Goal: Transaction & Acquisition: Purchase product/service

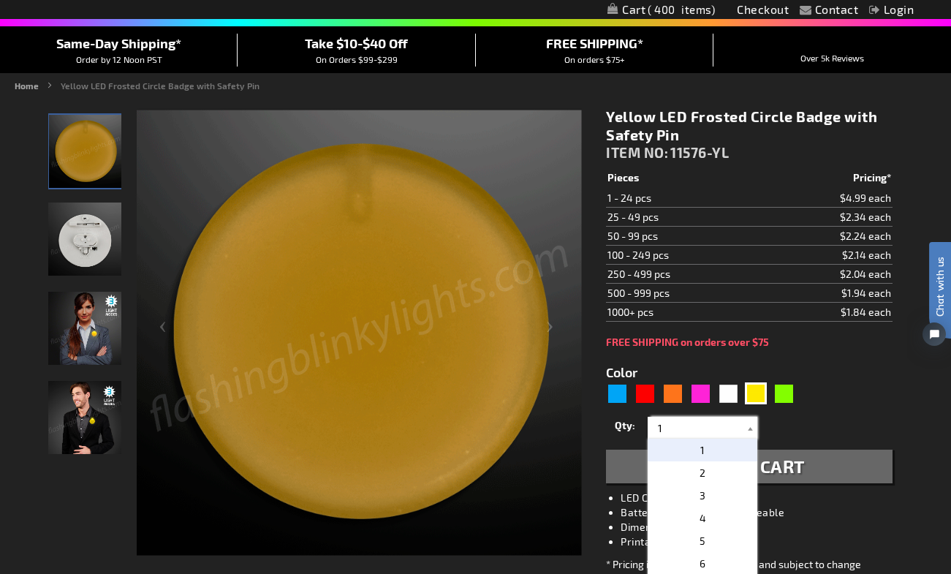
drag, startPoint x: 673, startPoint y: 428, endPoint x: 628, endPoint y: 428, distance: 45.3
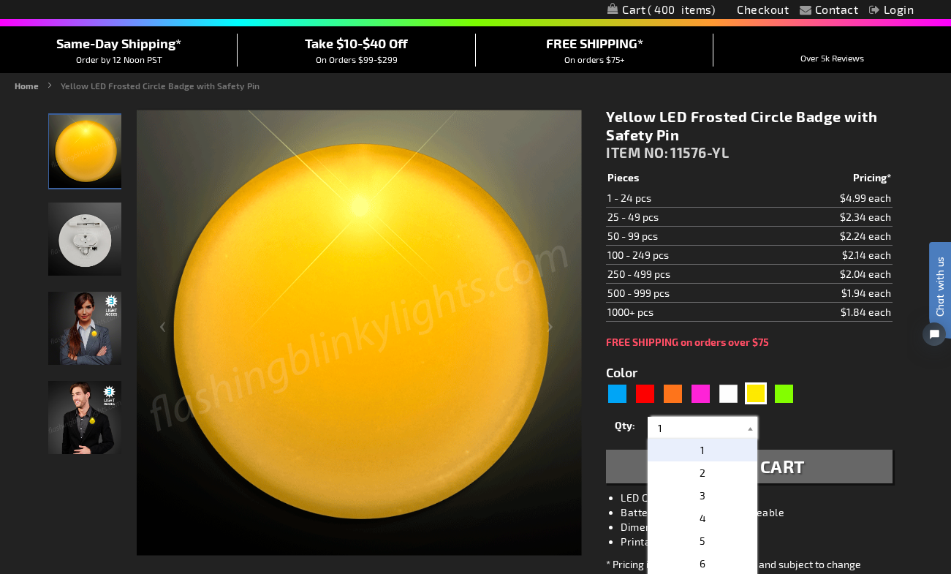
click at [628, 428] on div "Qty 1 2 3 4 5 6 7 8 9 10 11 12 13 14 15 16 17 18 19 20 21 22 23 24 25 50 75" at bounding box center [749, 427] width 286 height 29
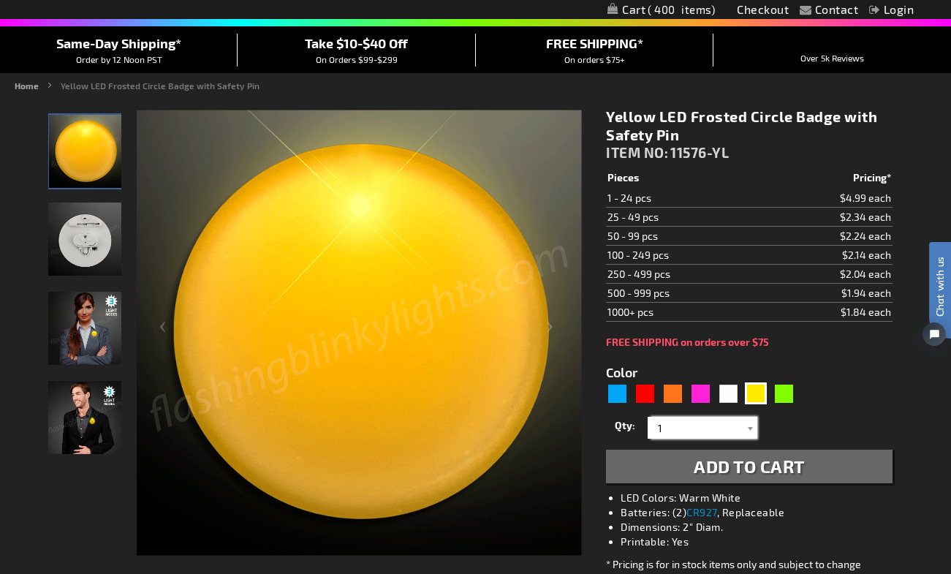
type input "3"
drag, startPoint x: 694, startPoint y: 429, endPoint x: 660, endPoint y: 429, distance: 33.6
click at [660, 429] on input "499" at bounding box center [704, 428] width 106 height 22
type input "400"
click at [700, 445] on span "400" at bounding box center [703, 450] width 18 height 12
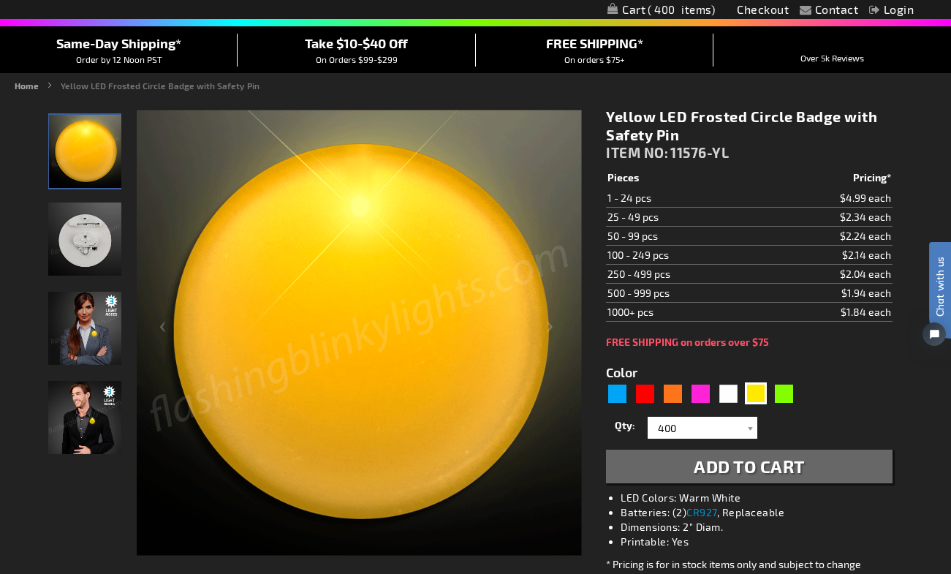
click at [777, 468] on span "Add to Cart" at bounding box center [749, 465] width 111 height 21
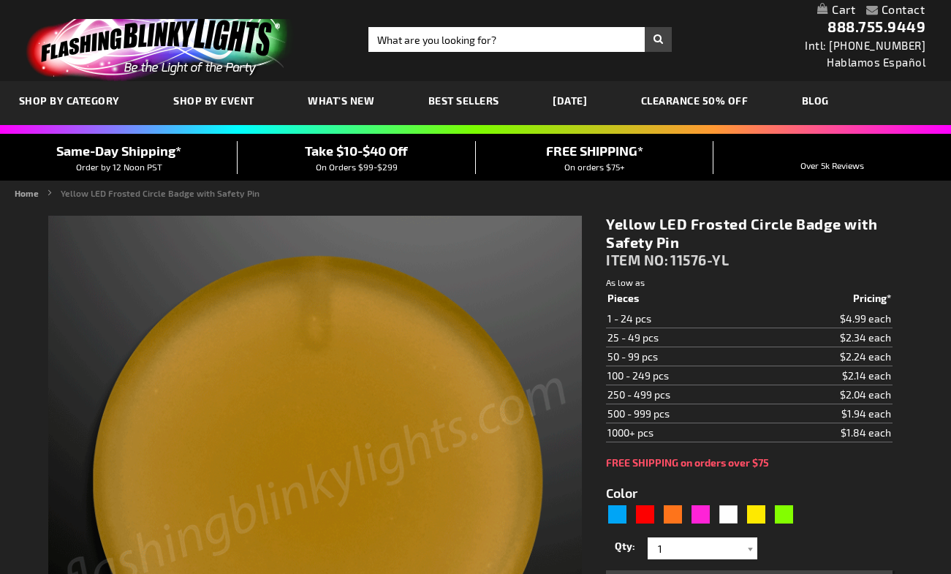
type input "5647"
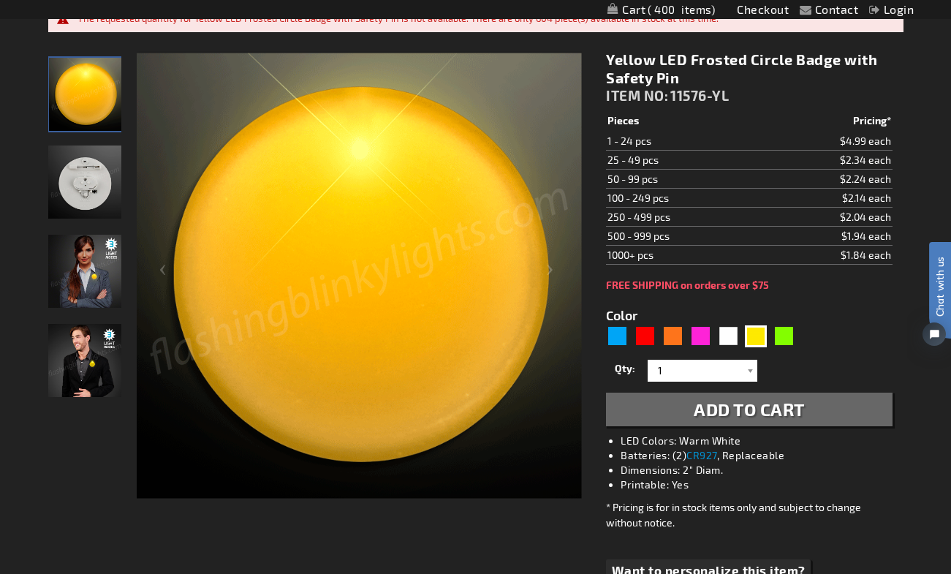
scroll to position [194, 0]
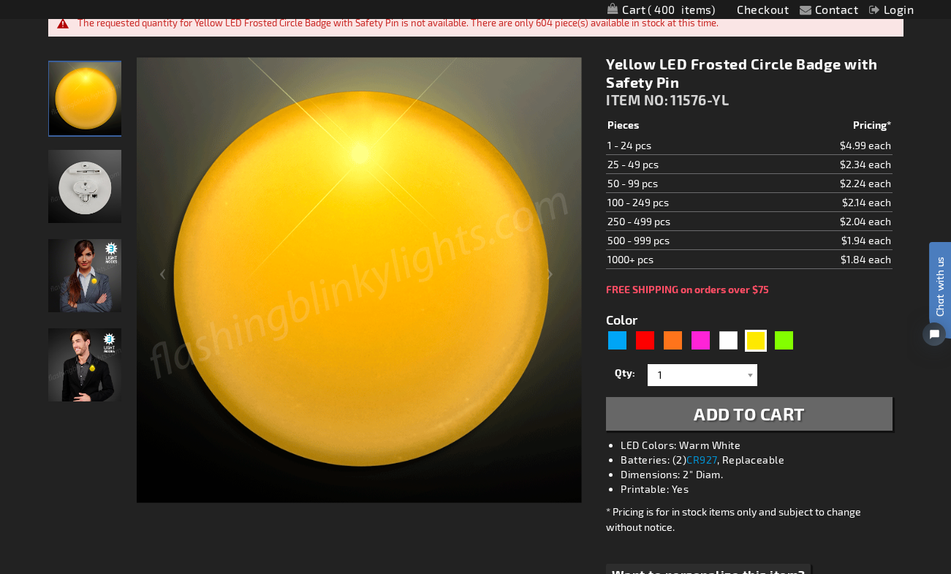
click at [99, 368] on img "Man wearing Yellow LED Frosted Circle Badge" at bounding box center [84, 364] width 73 height 73
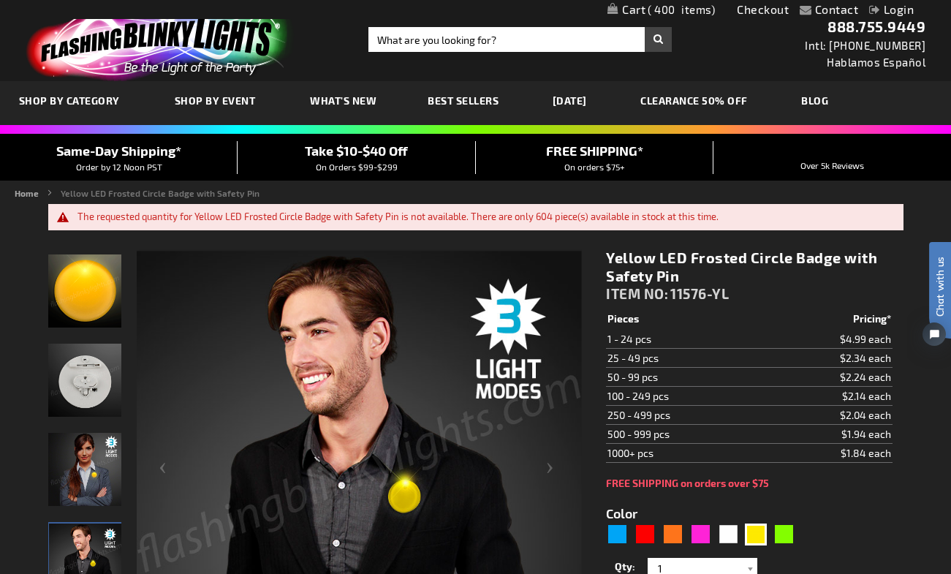
scroll to position [0, 0]
click at [641, 7] on link "My Cart 400 400 items" at bounding box center [660, 10] width 107 height 14
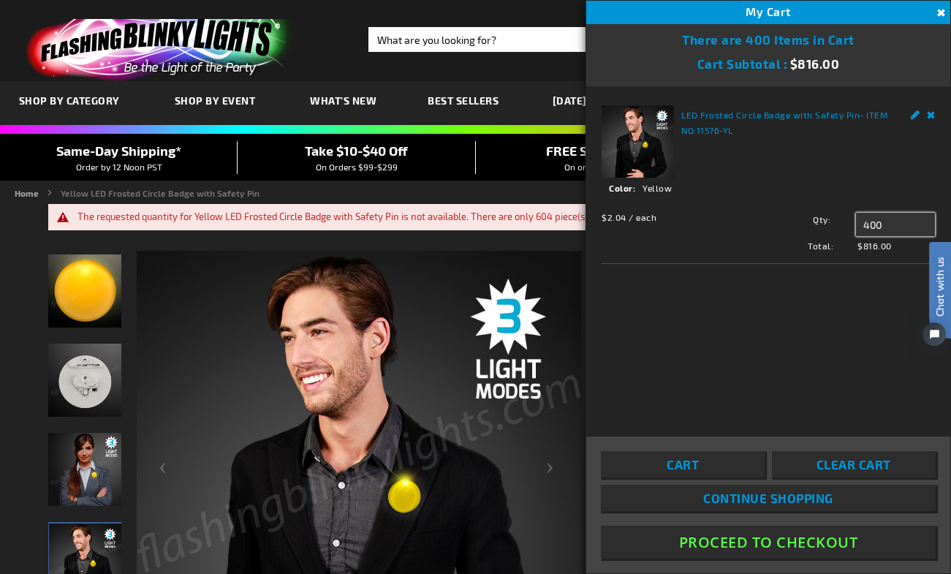
click at [889, 219] on input "400" at bounding box center [895, 224] width 79 height 23
drag, startPoint x: 890, startPoint y: 221, endPoint x: 813, endPoint y: 221, distance: 77.5
click at [813, 221] on div "Qty 400 Update" at bounding box center [842, 224] width 183 height 23
type input "375"
click at [885, 249] on span "Update" at bounding box center [888, 252] width 34 height 10
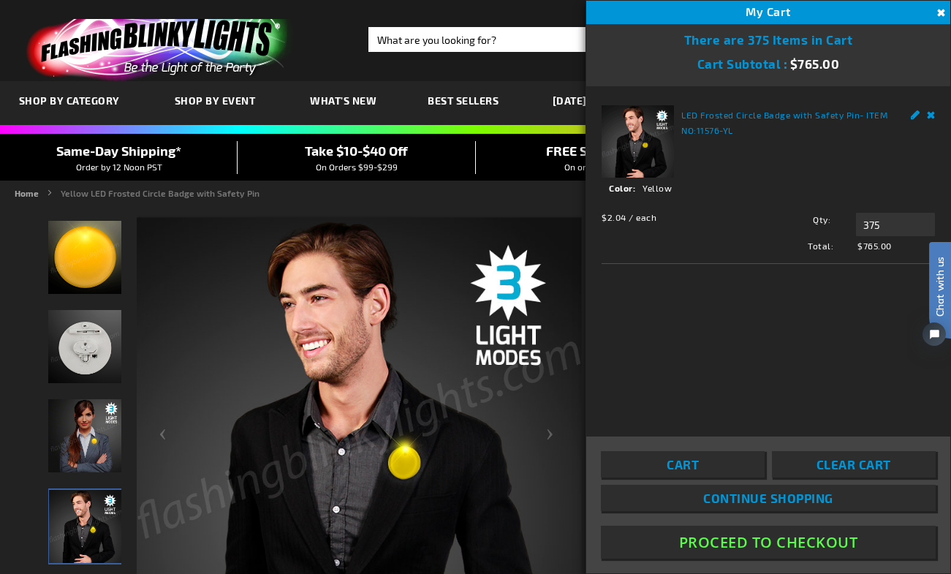
click at [836, 466] on span "Clear Cart" at bounding box center [854, 464] width 75 height 15
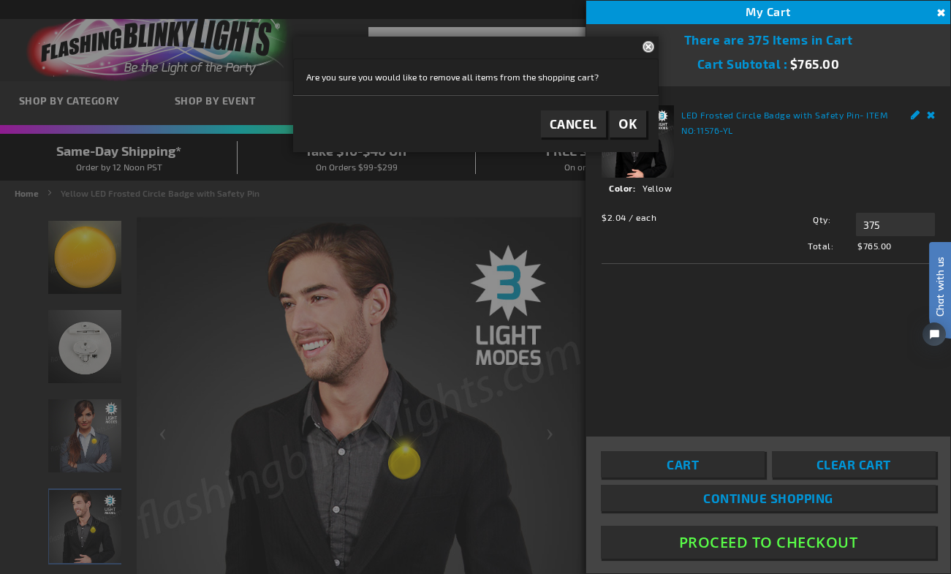
click at [635, 118] on span "OK" at bounding box center [627, 124] width 19 height 17
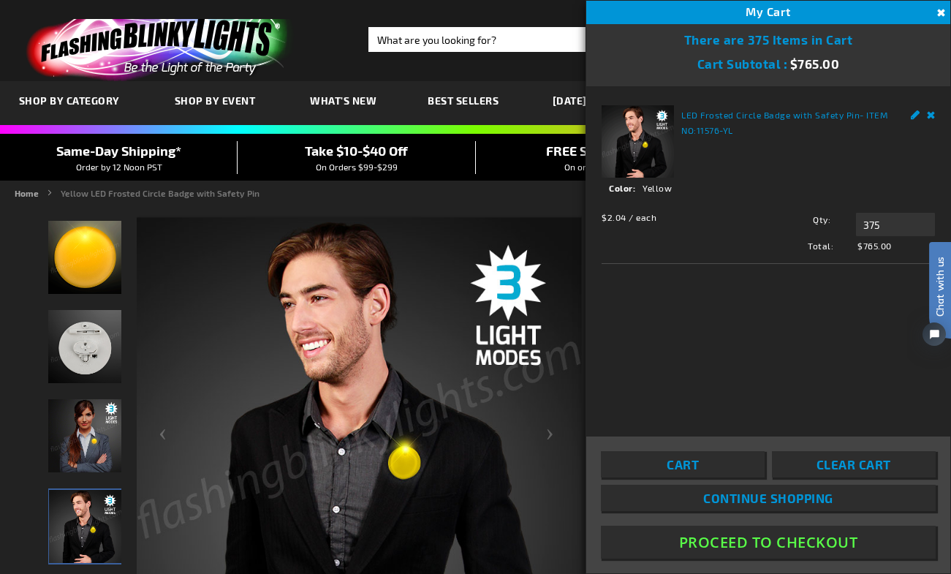
click at [940, 13] on button "Close" at bounding box center [939, 13] width 16 height 16
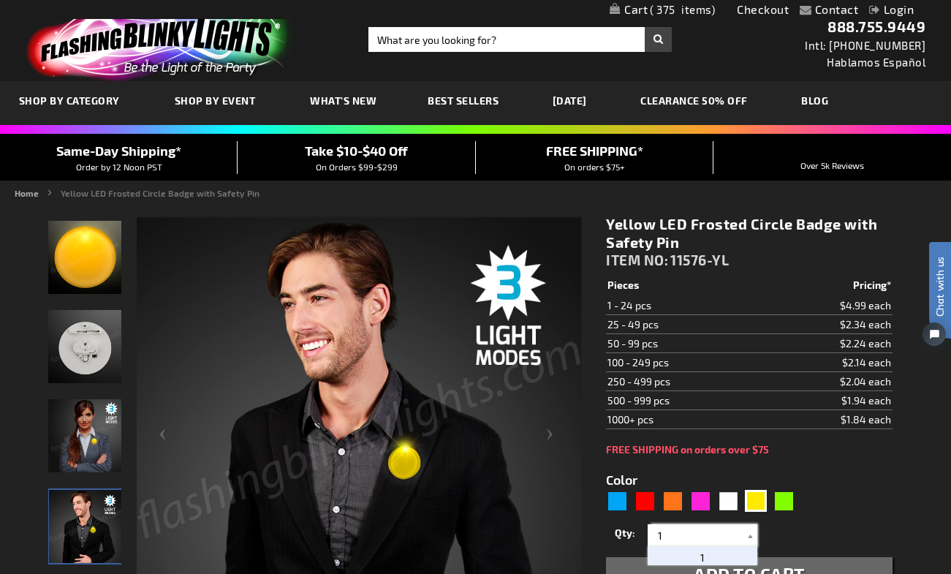
drag, startPoint x: 678, startPoint y: 531, endPoint x: 619, endPoint y: 531, distance: 58.5
click at [619, 531] on div "Qty 1 2 3 4 5 6 7 8 9 10 11 12 13 14 15 16 17 18 19 20 21 22 23 24 25 50 75" at bounding box center [749, 534] width 286 height 29
click at [691, 558] on p "375" at bounding box center [703, 557] width 110 height 23
drag, startPoint x: 691, startPoint y: 537, endPoint x: 635, endPoint y: 537, distance: 56.3
click at [635, 537] on div "Qty 1 2 3 4 5 6 7 8 9 10 11 12 13 14 15 16 17 18 19 20 21 22 23 24 25 50 75" at bounding box center [749, 534] width 286 height 29
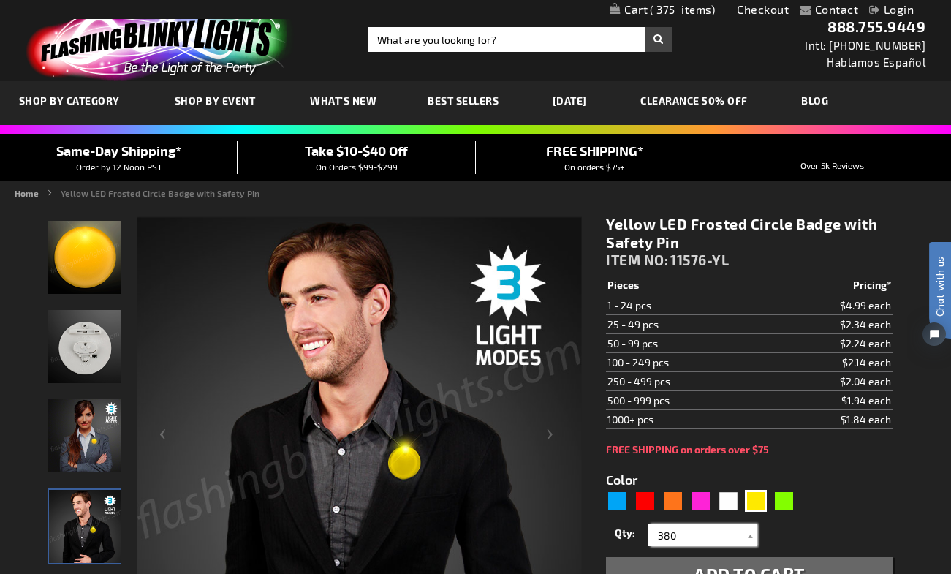
type input "380"
click at [841, 516] on form "Color 5647 1" at bounding box center [749, 522] width 286 height 135
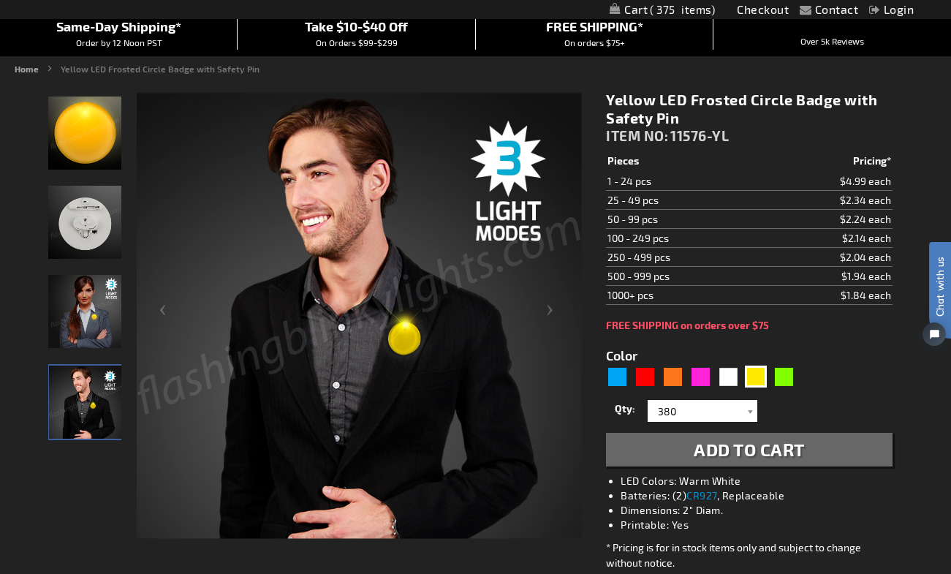
scroll to position [127, 0]
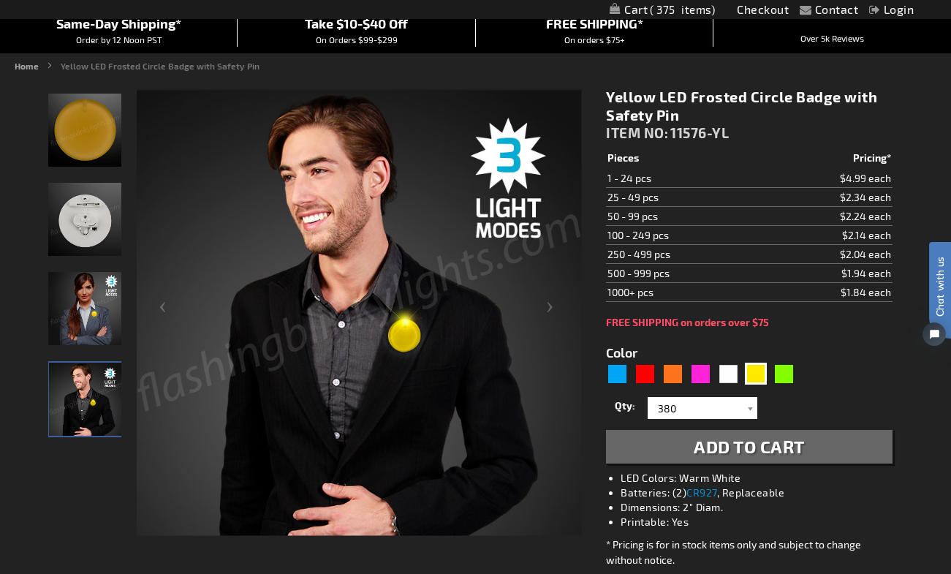
click at [765, 450] on span "Add to Cart" at bounding box center [749, 446] width 111 height 21
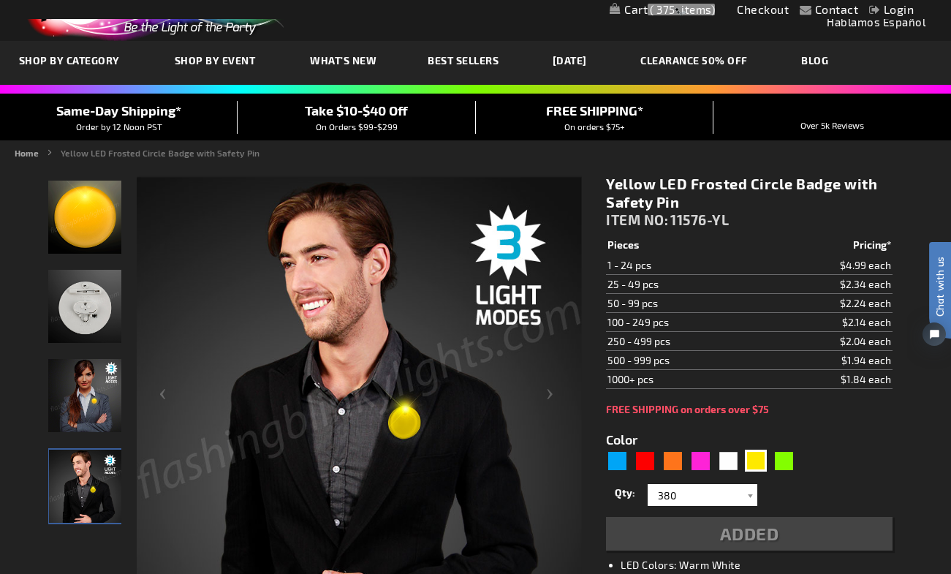
scroll to position [0, 0]
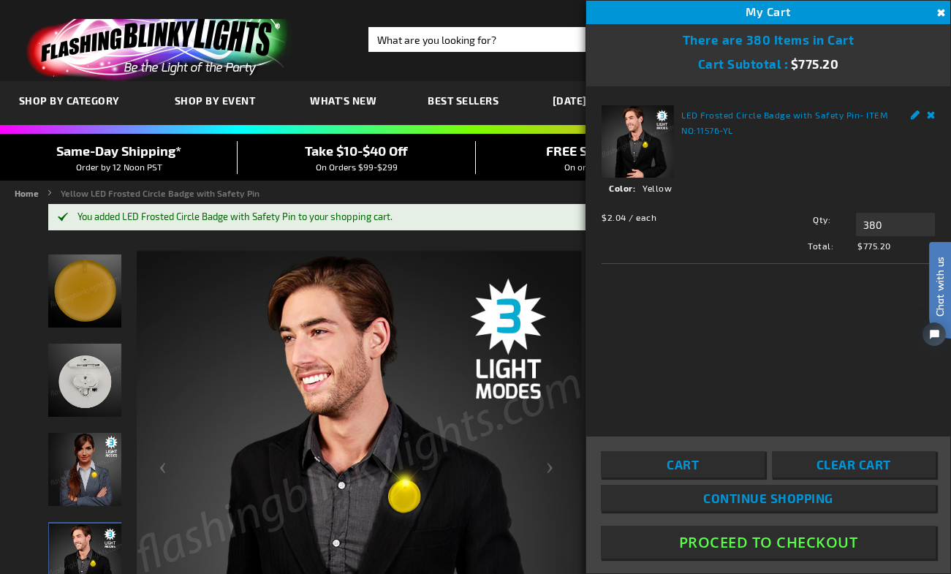
click at [778, 542] on button "Proceed To Checkout" at bounding box center [768, 542] width 335 height 33
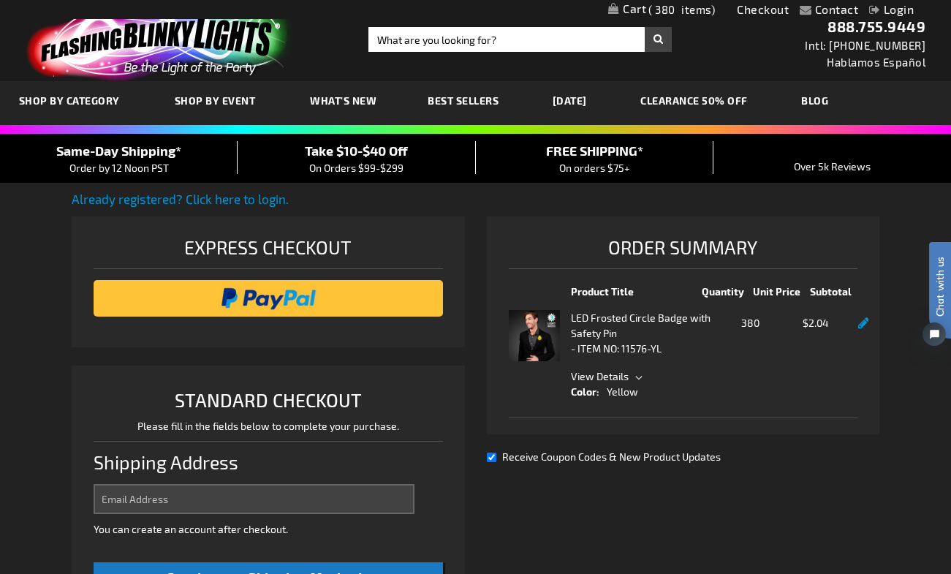
select select "US"
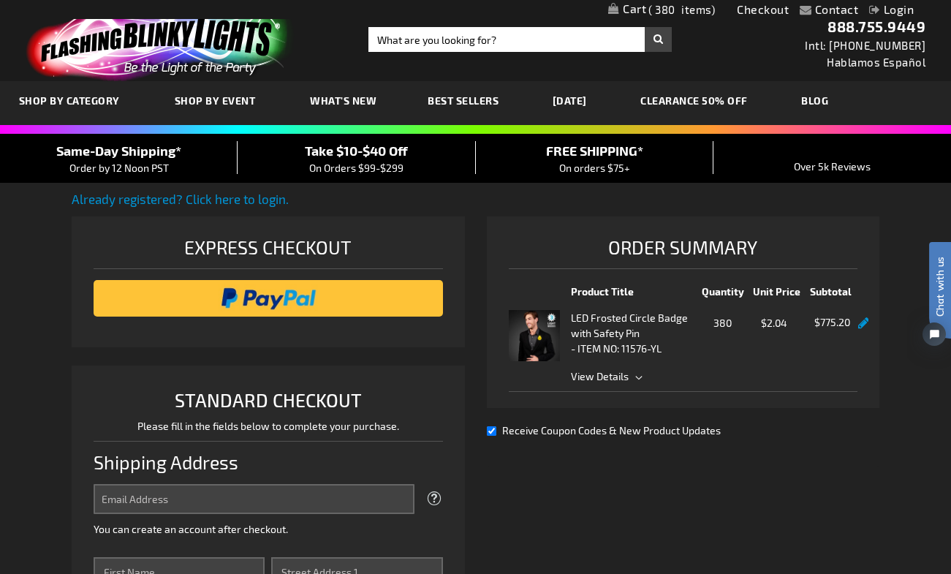
scroll to position [137, 0]
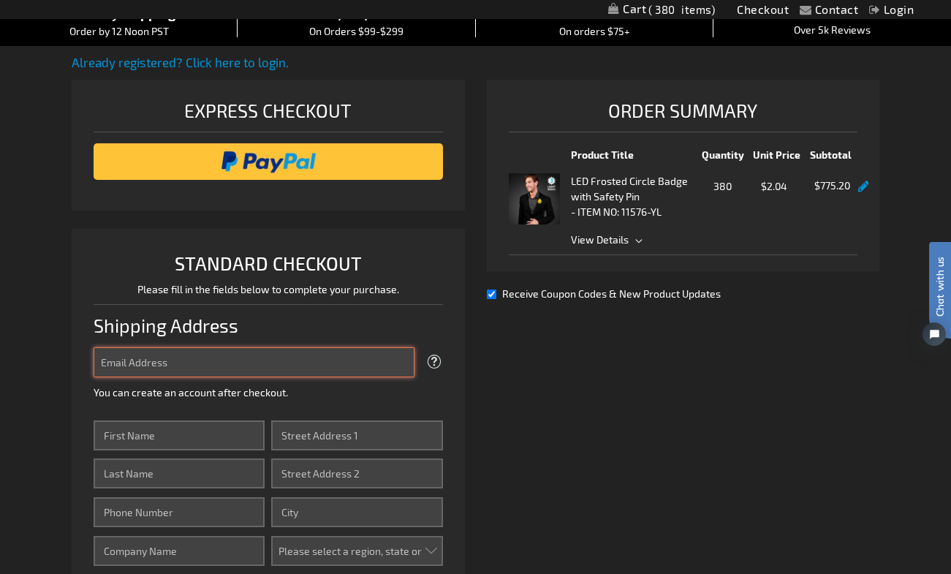
click at [262, 362] on input "Email Address" at bounding box center [254, 362] width 321 height 30
type input "[EMAIL_ADDRESS][US_STATE][DOMAIN_NAME]"
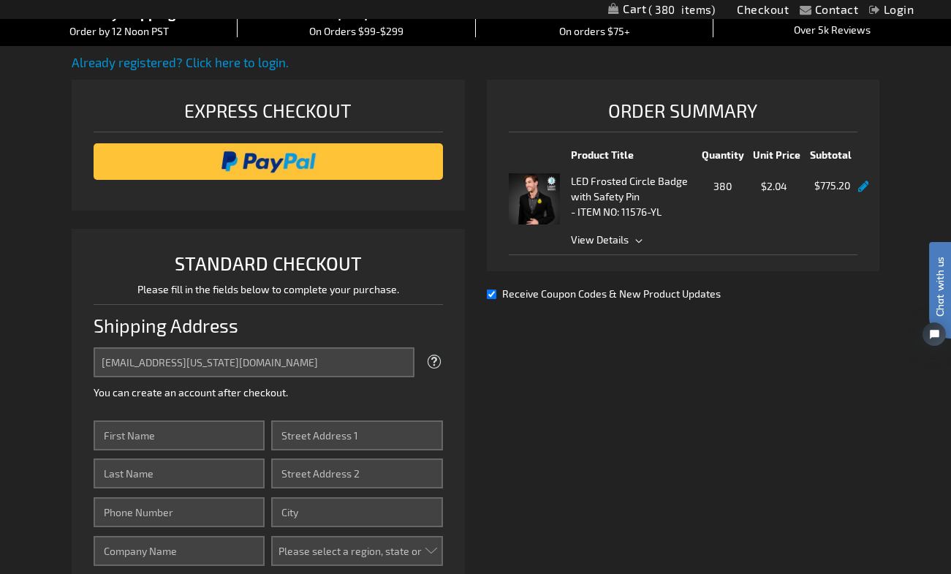
click at [364, 397] on div "[EMAIL_ADDRESS][US_STATE][DOMAIN_NAME] Tooltip We'll send your order confirmati…" at bounding box center [268, 373] width 349 height 53
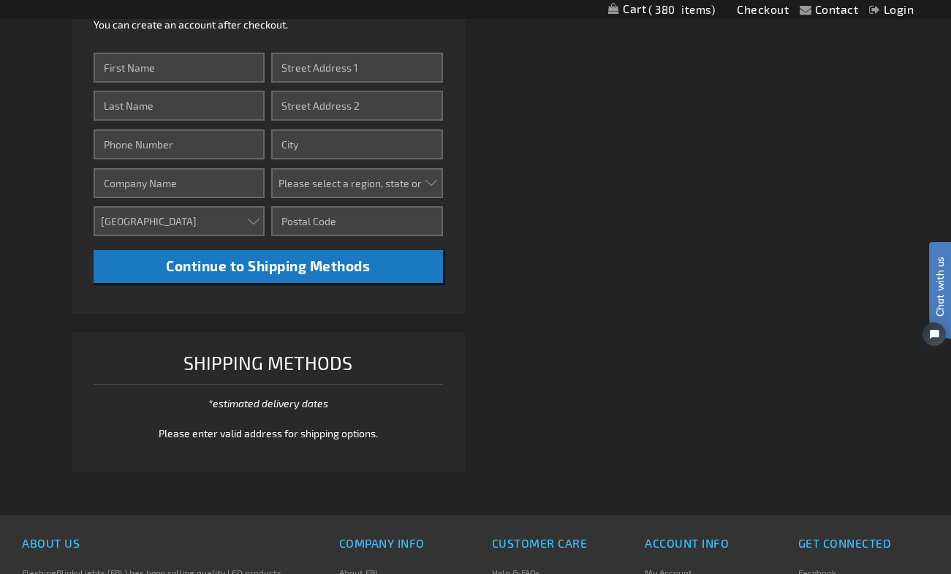
scroll to position [599, 0]
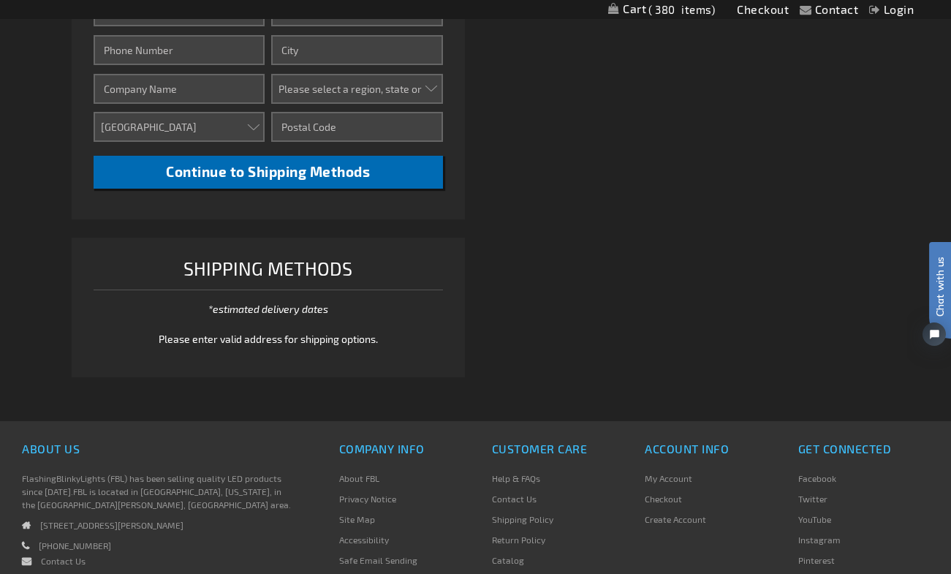
click at [281, 175] on span "Continue to Shipping Methods" at bounding box center [268, 171] width 204 height 17
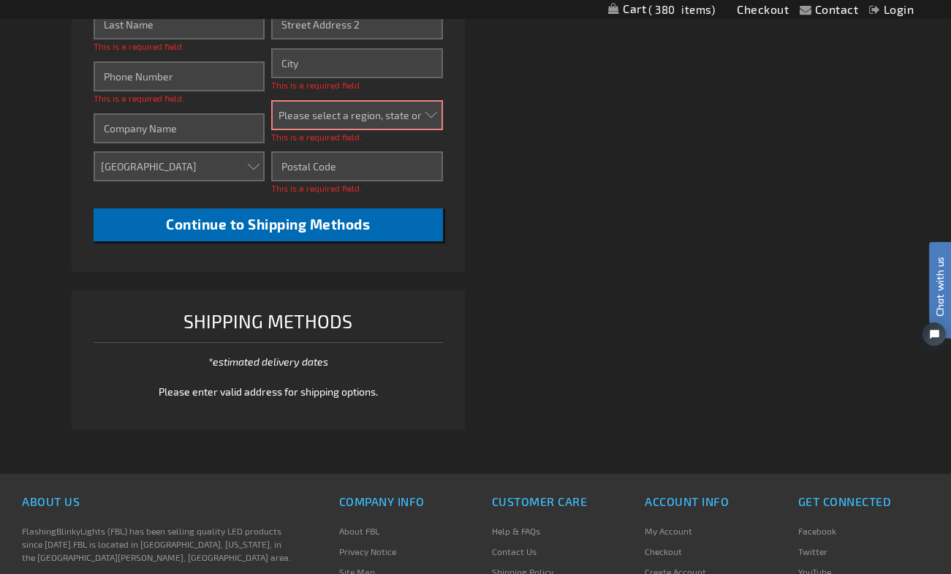
scroll to position [284, 0]
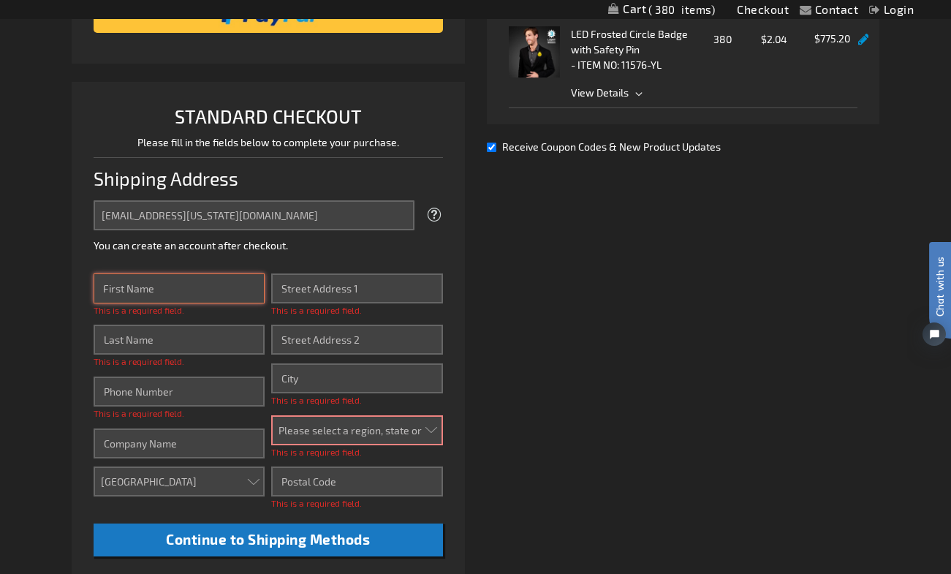
click at [176, 282] on input "First Name" at bounding box center [179, 288] width 171 height 30
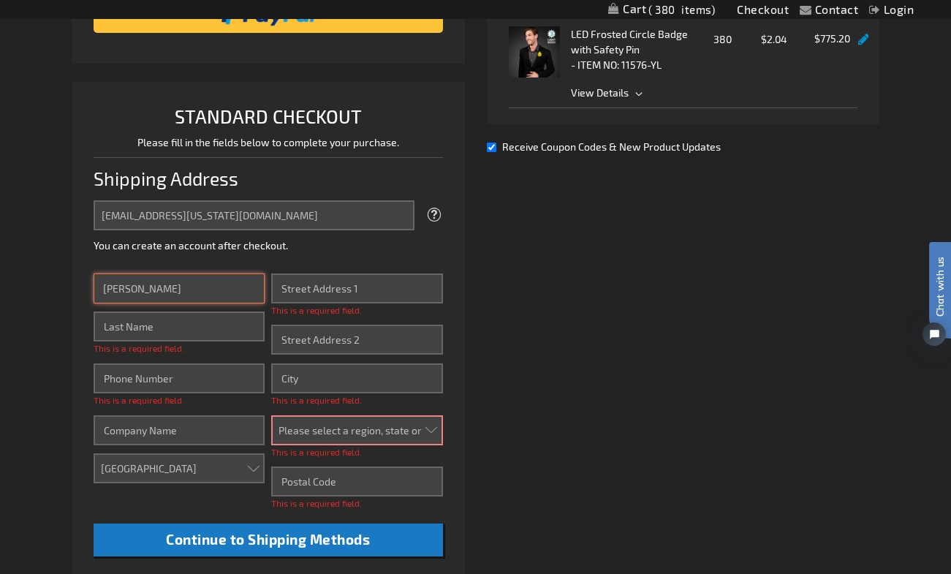
type input "[PERSON_NAME]"
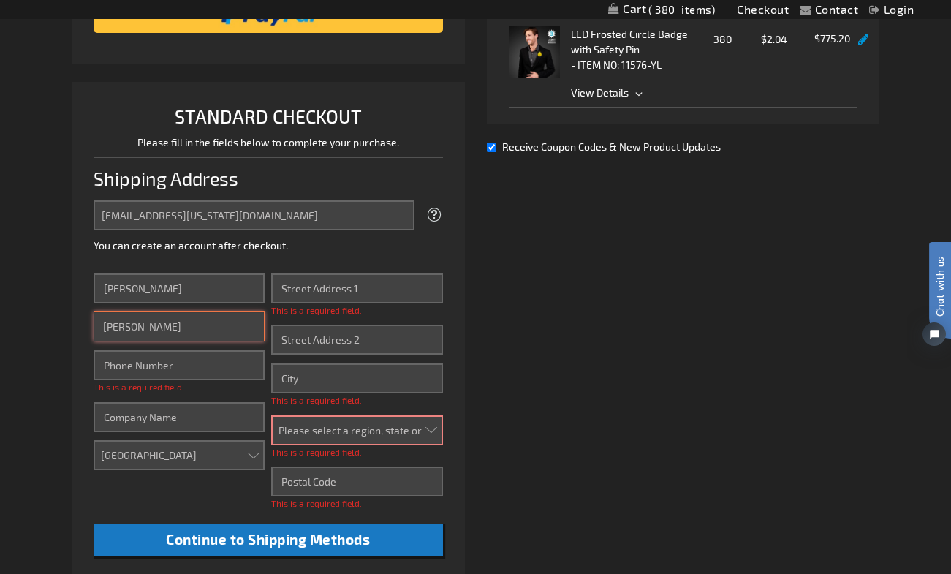
type input "[PERSON_NAME]"
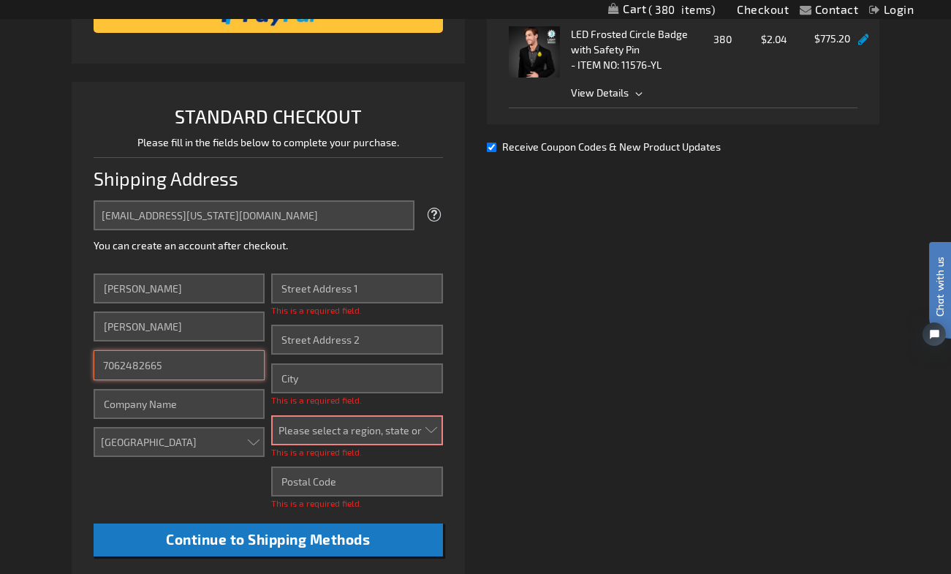
type input "7062482665"
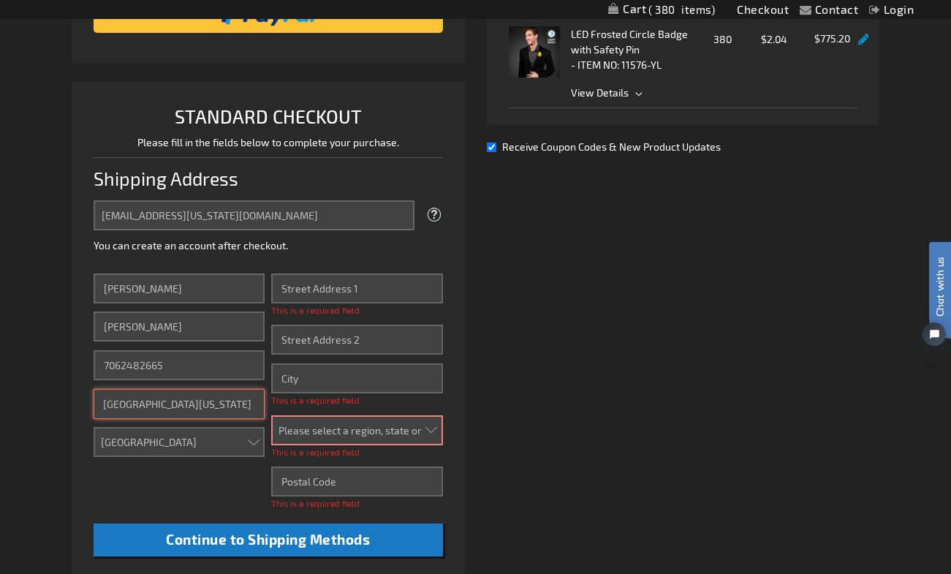
type input "[GEOGRAPHIC_DATA][US_STATE]"
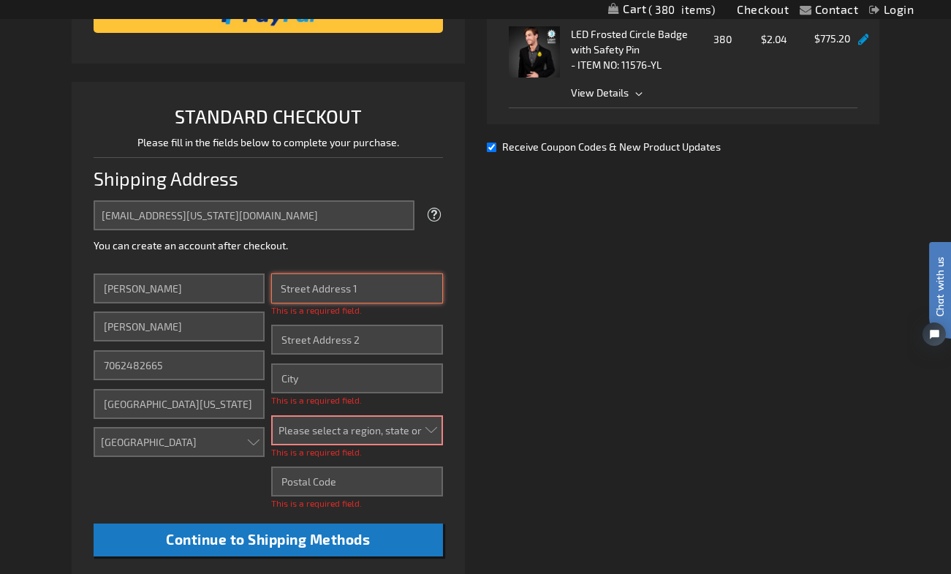
type input "3"
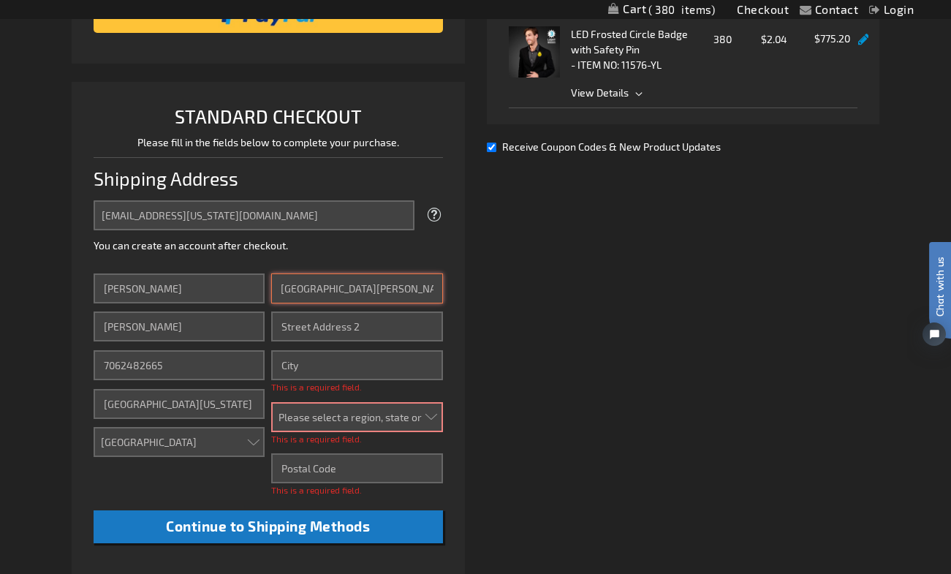
type input "[GEOGRAPHIC_DATA][PERSON_NAME]"
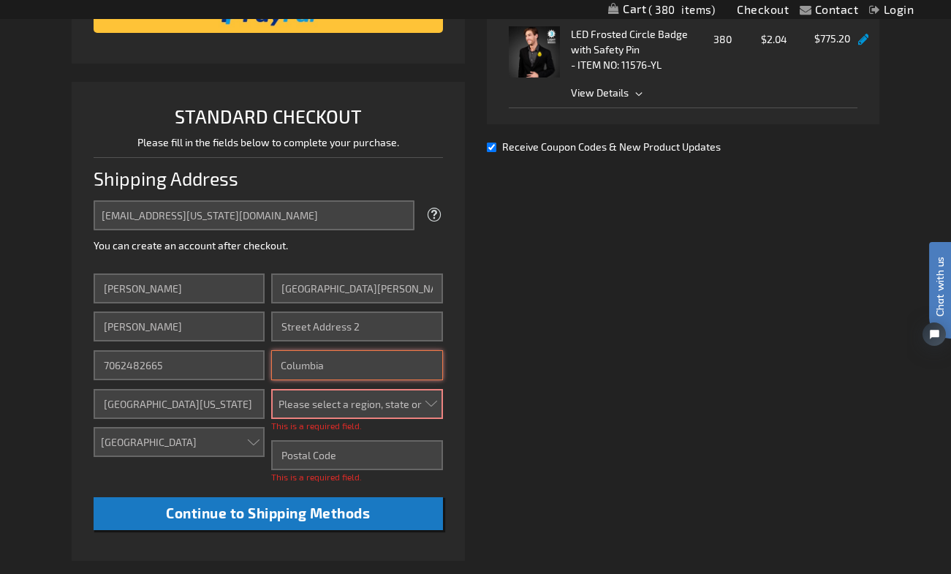
type input "Columbia"
select select "36"
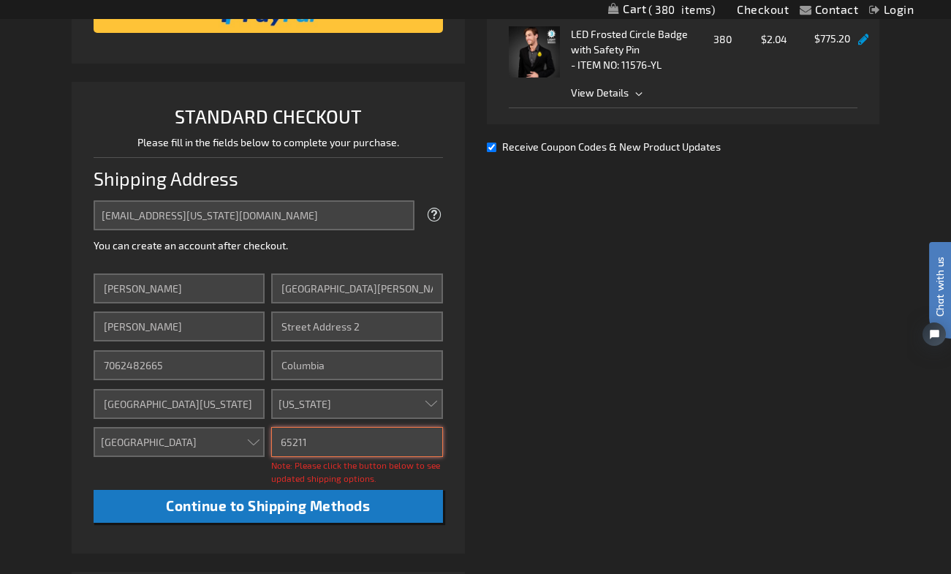
type input "65211"
click at [444, 474] on li "STANDARD CHECKOUT Please fill in the fields below to complete your purchase. Sh…" at bounding box center [268, 318] width 393 height 472
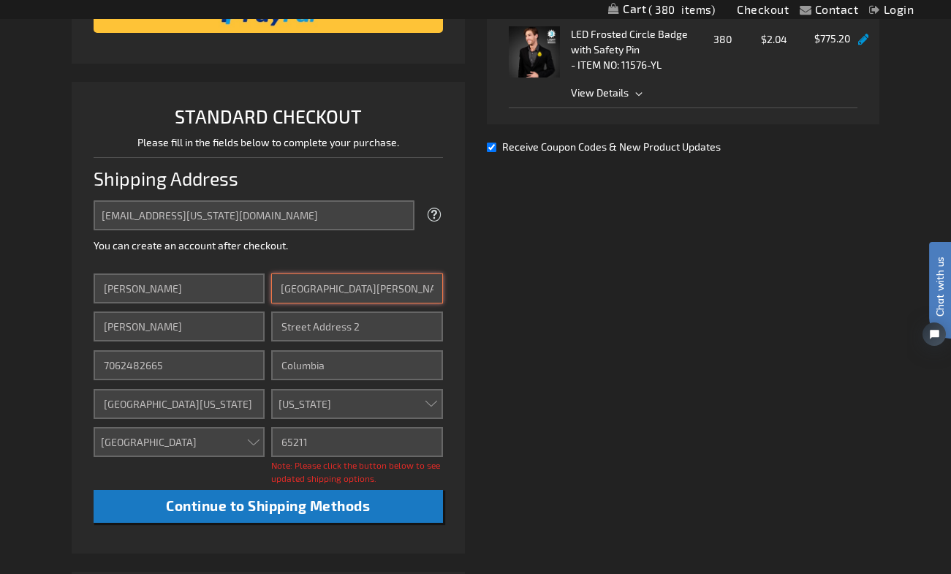
drag, startPoint x: 423, startPoint y: 290, endPoint x: 238, endPoint y: 287, distance: 185.7
click at [238, 287] on div "First Name [PERSON_NAME] Last Name [PERSON_NAME] Phone Number 7062482665 Compan…" at bounding box center [268, 397] width 349 height 249
type input "[STREET_ADDRESS]"
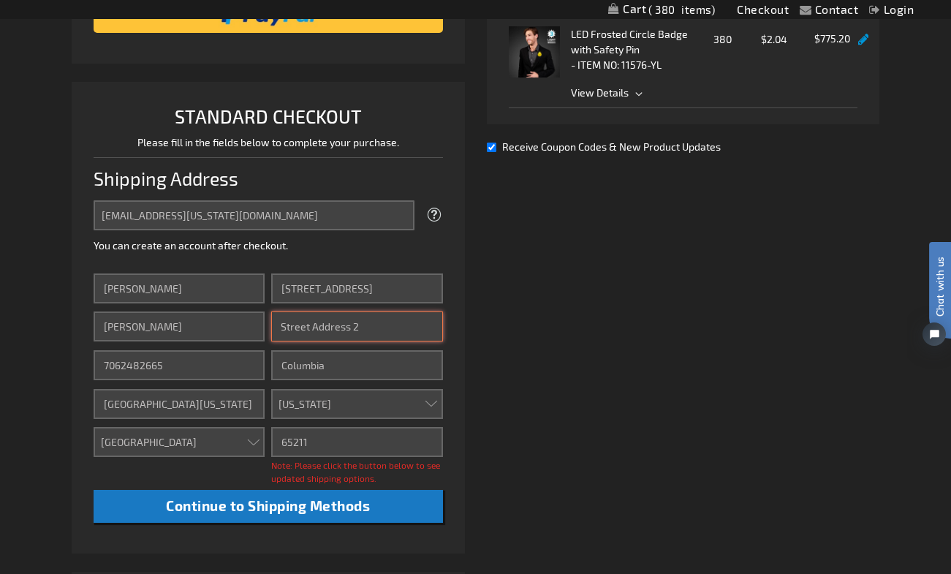
click at [301, 330] on input "Street Address: Line 2" at bounding box center [356, 326] width 171 height 30
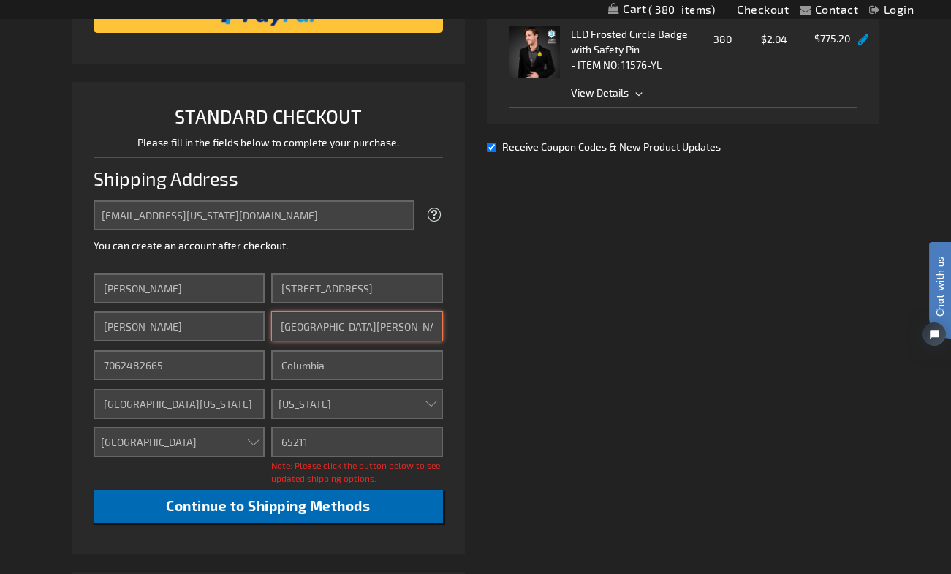
type input "[GEOGRAPHIC_DATA][PERSON_NAME]"
click at [268, 500] on span "Continue to Shipping Methods" at bounding box center [268, 505] width 204 height 17
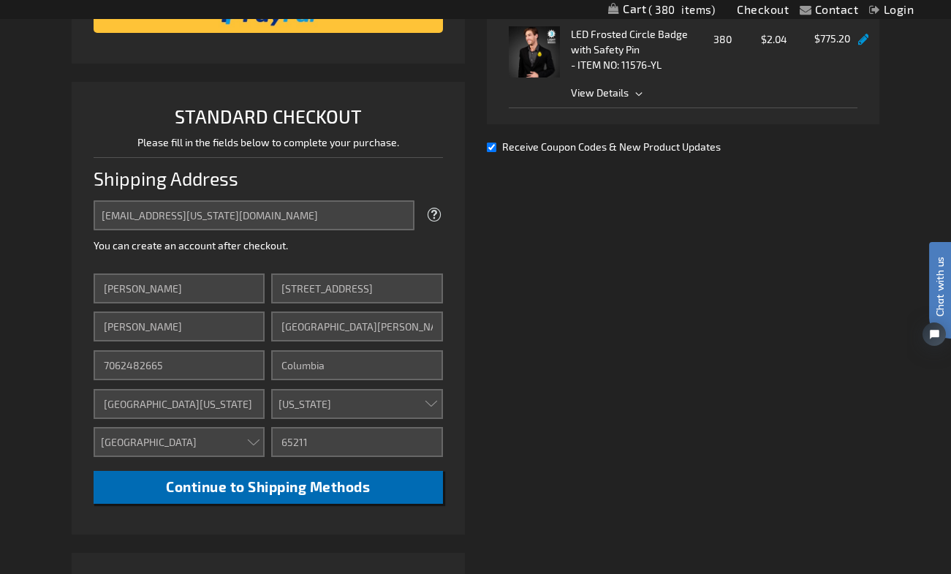
click at [272, 486] on span "Continue to Shipping Methods" at bounding box center [268, 486] width 204 height 17
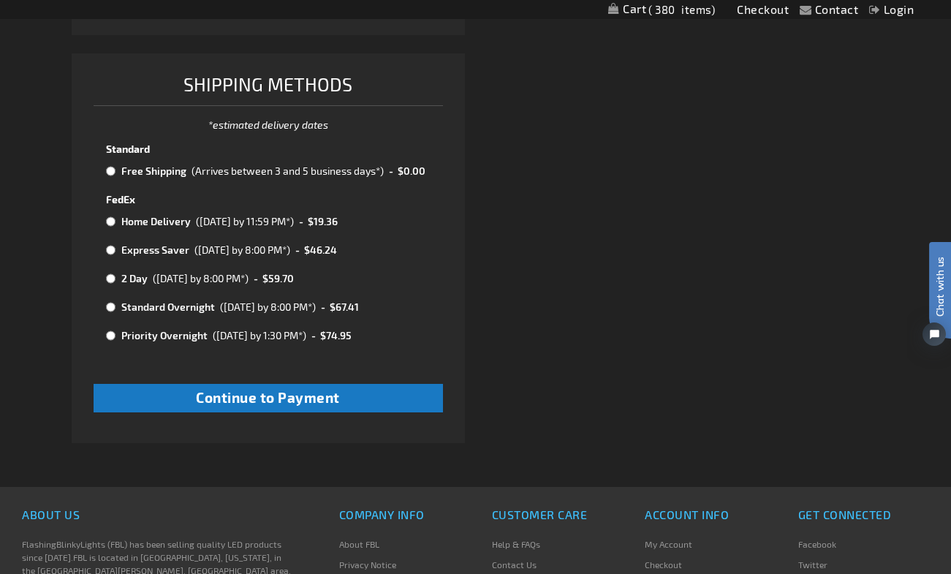
scroll to position [691, 0]
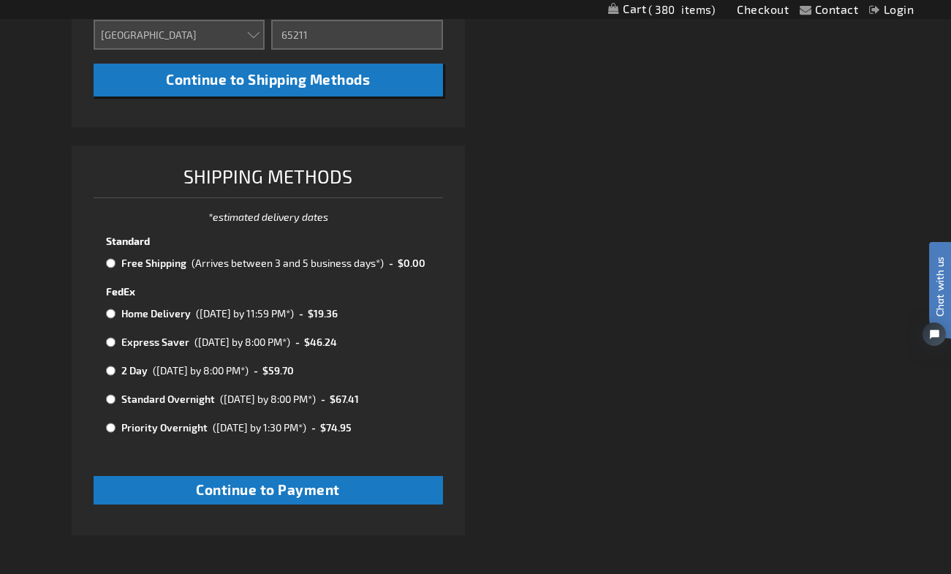
click at [110, 393] on input "radio" at bounding box center [111, 399] width 10 height 12
radio input "true"
click at [107, 422] on input "radio" at bounding box center [111, 428] width 10 height 12
radio input "true"
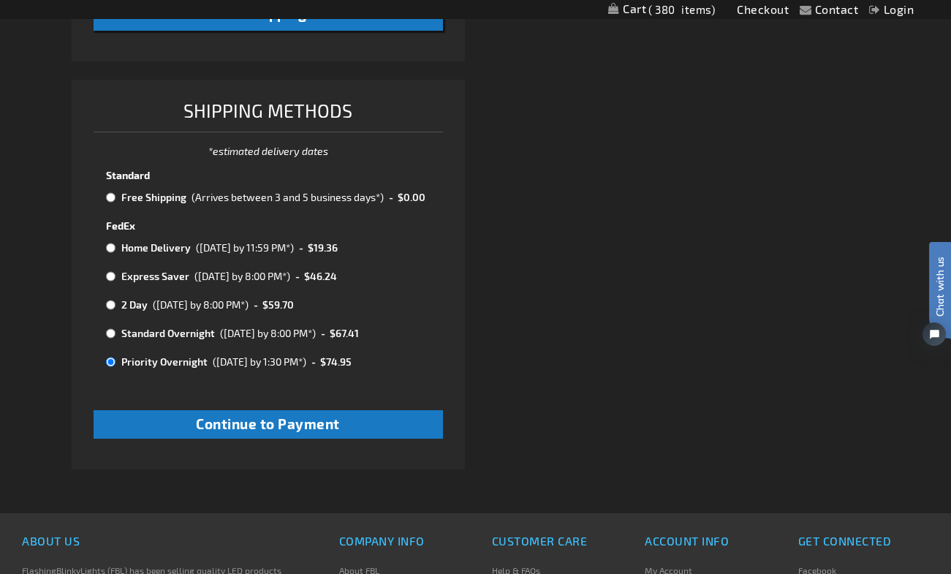
scroll to position [795, 0]
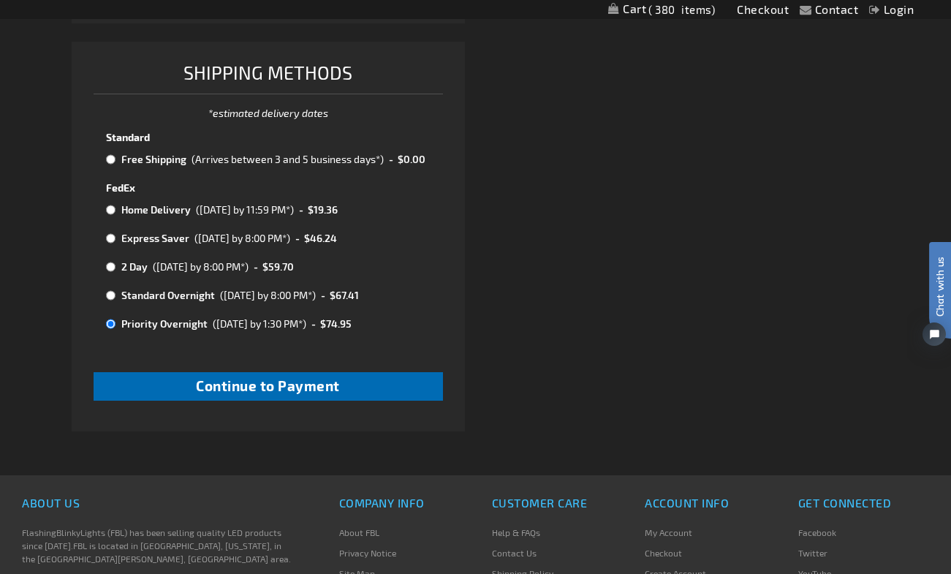
click at [273, 377] on span "Continue to Payment" at bounding box center [268, 385] width 144 height 17
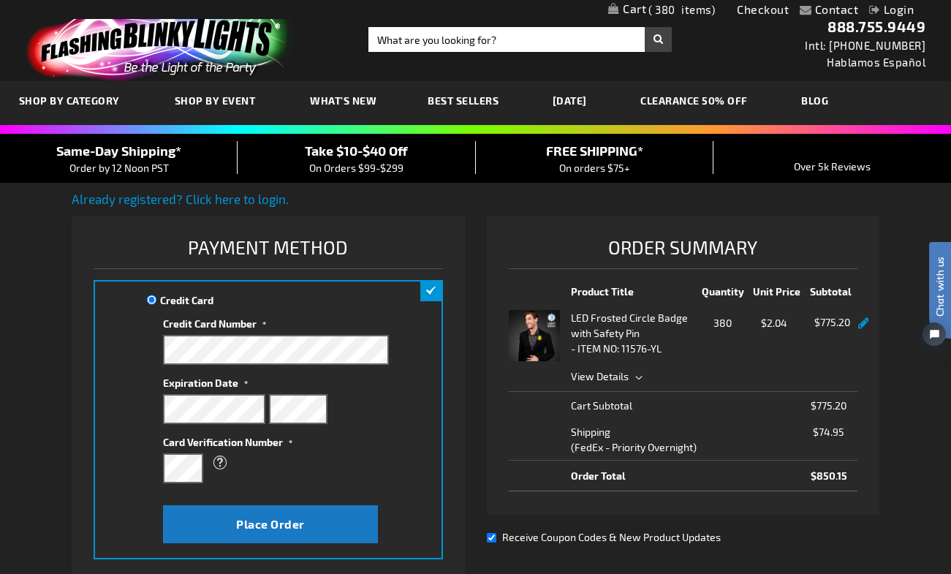
click at [617, 377] on span "View Details" at bounding box center [600, 376] width 58 height 12
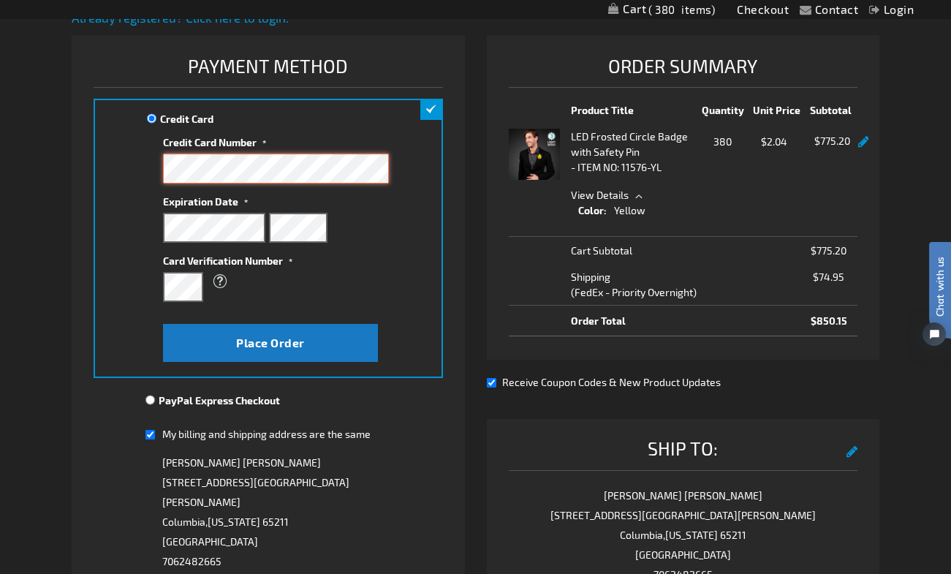
scroll to position [181, 0]
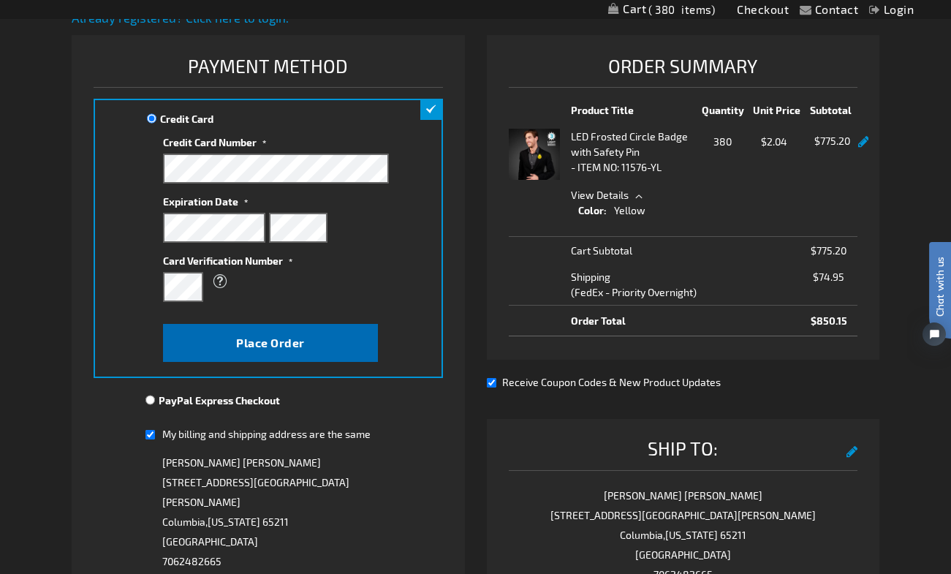
click at [252, 344] on span "Place Order" at bounding box center [270, 343] width 69 height 14
